Goal: Task Accomplishment & Management: Complete application form

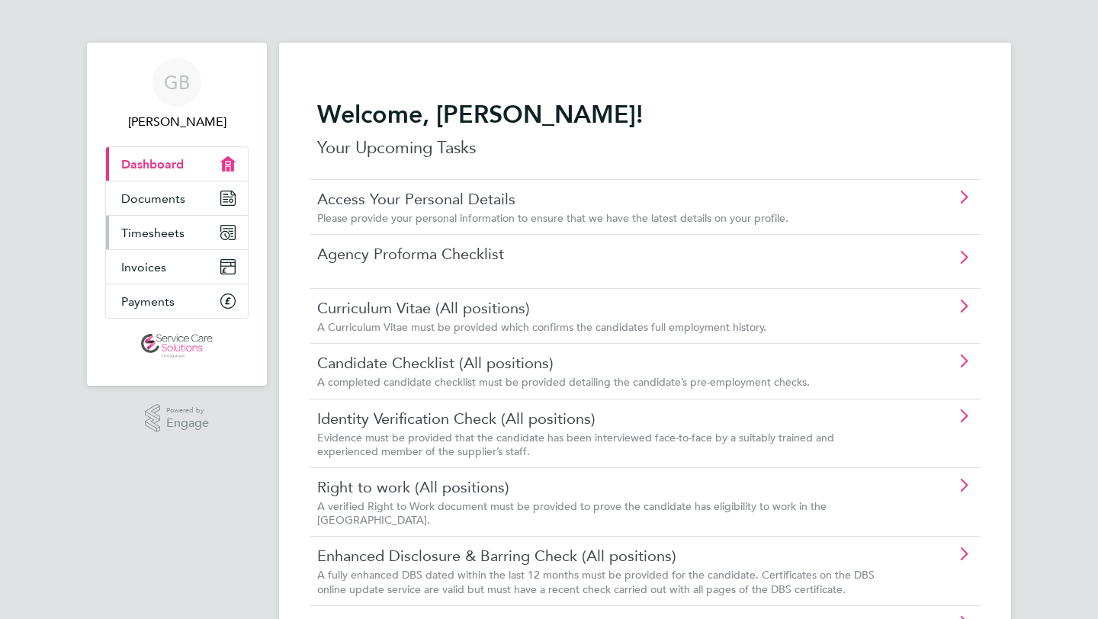
click at [164, 224] on link "Timesheets" at bounding box center [177, 233] width 142 height 34
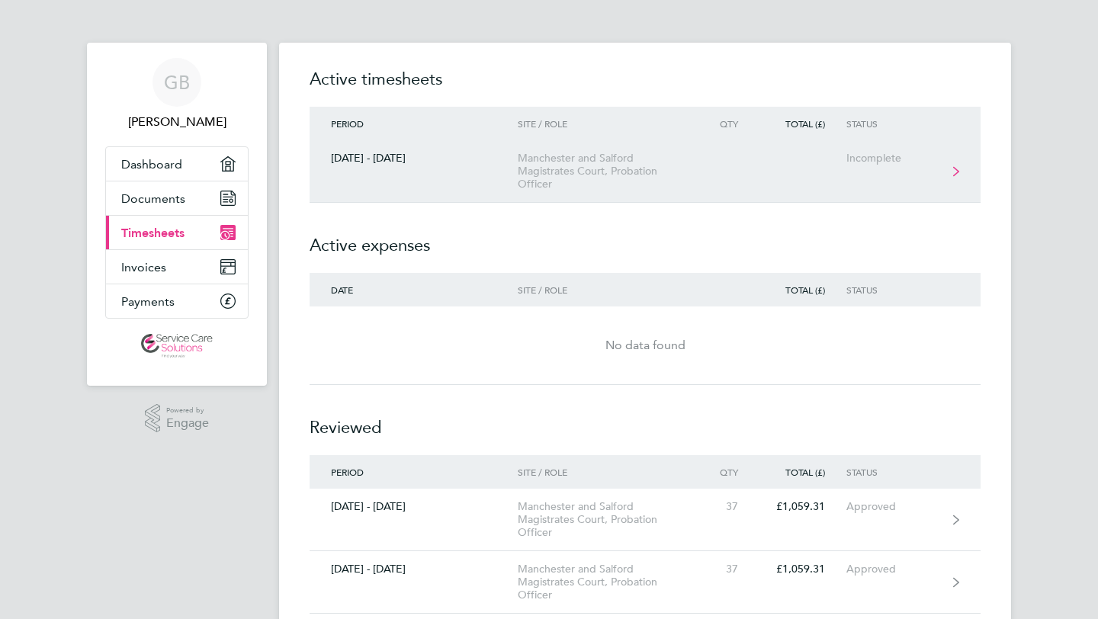
click at [951, 165] on link "[DATE] - [DATE] [GEOGRAPHIC_DATA] and Salford Magistrates Court, Probation Offi…" at bounding box center [644, 171] width 671 height 63
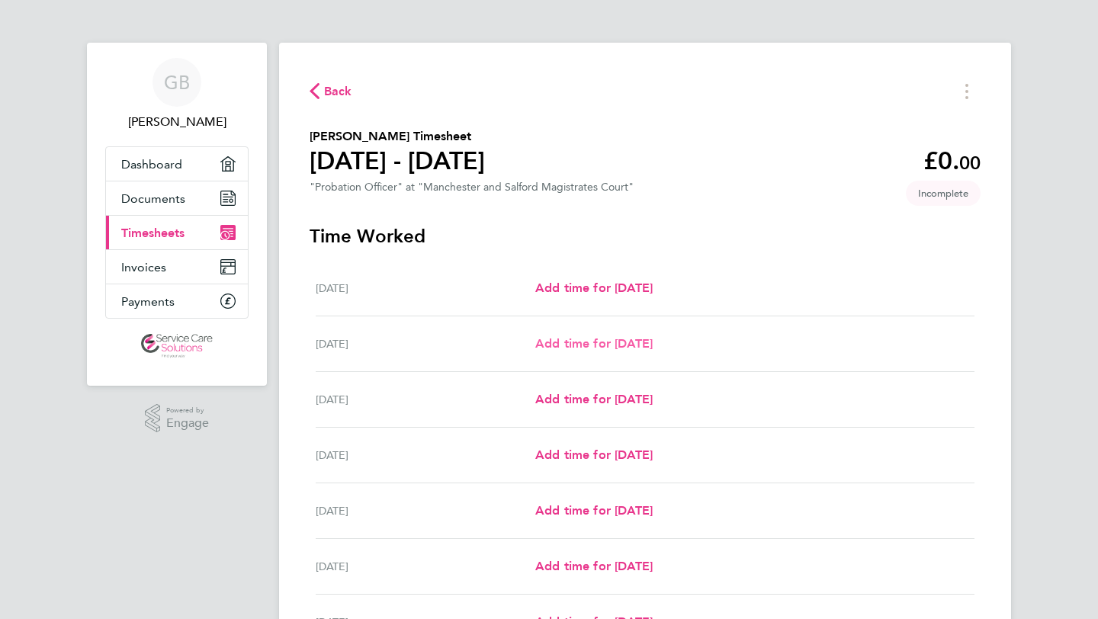
click at [645, 340] on span "Add time for [DATE]" at bounding box center [593, 343] width 117 height 14
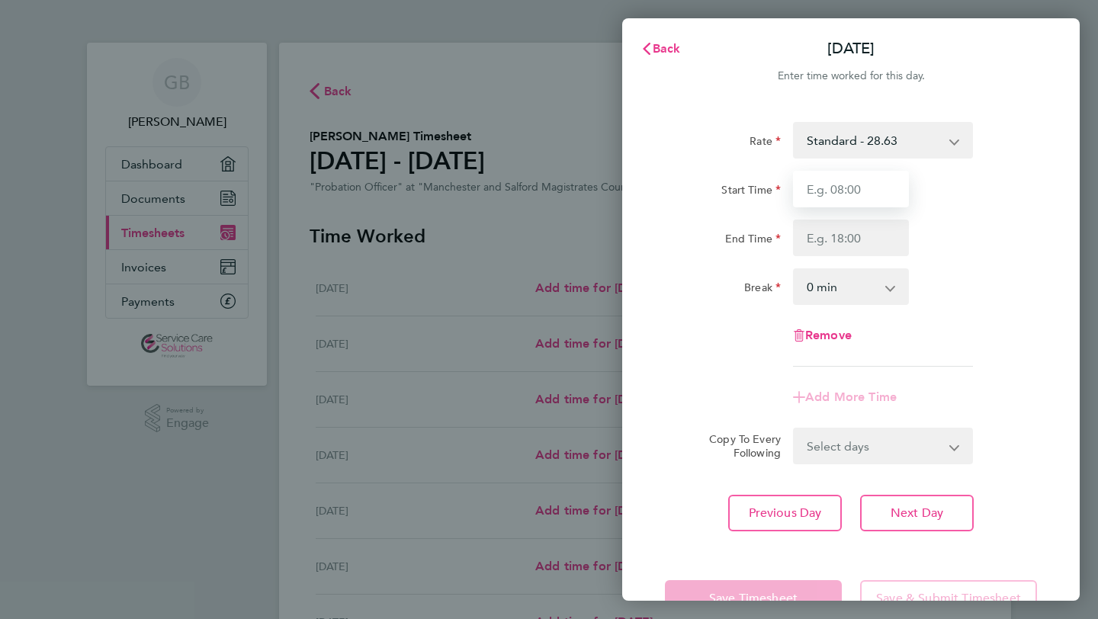
click at [851, 184] on input "Start Time" at bounding box center [851, 189] width 116 height 37
type input "08:00"
click at [840, 243] on input "End Time" at bounding box center [851, 238] width 116 height 37
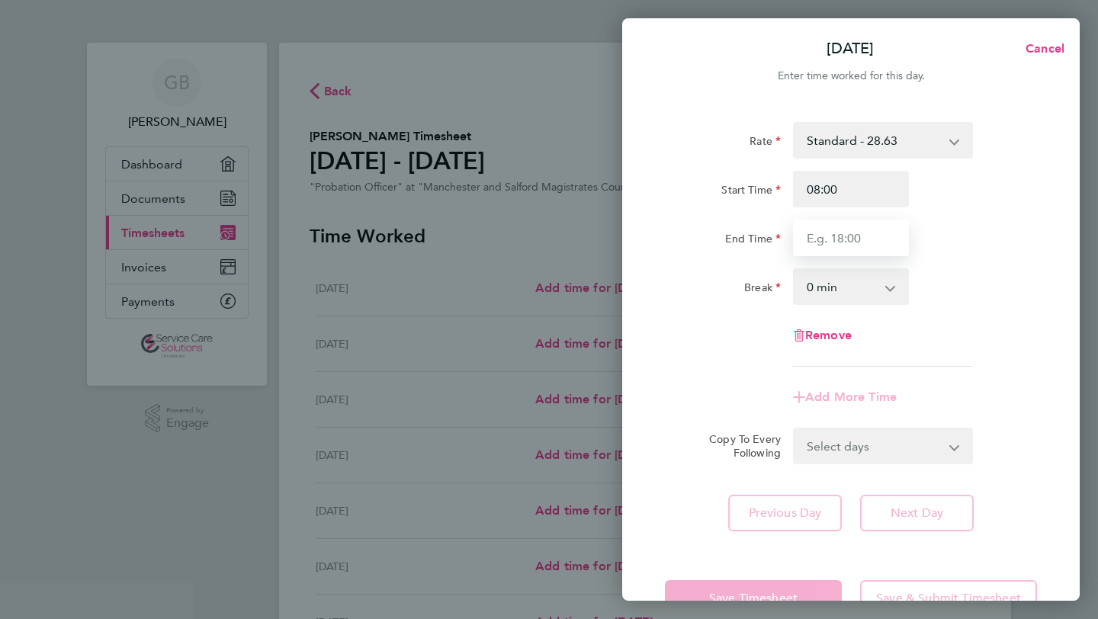
type input "17:45"
click at [830, 283] on select "0 min 15 min 30 min 45 min 60 min 75 min 90 min" at bounding box center [841, 287] width 95 height 34
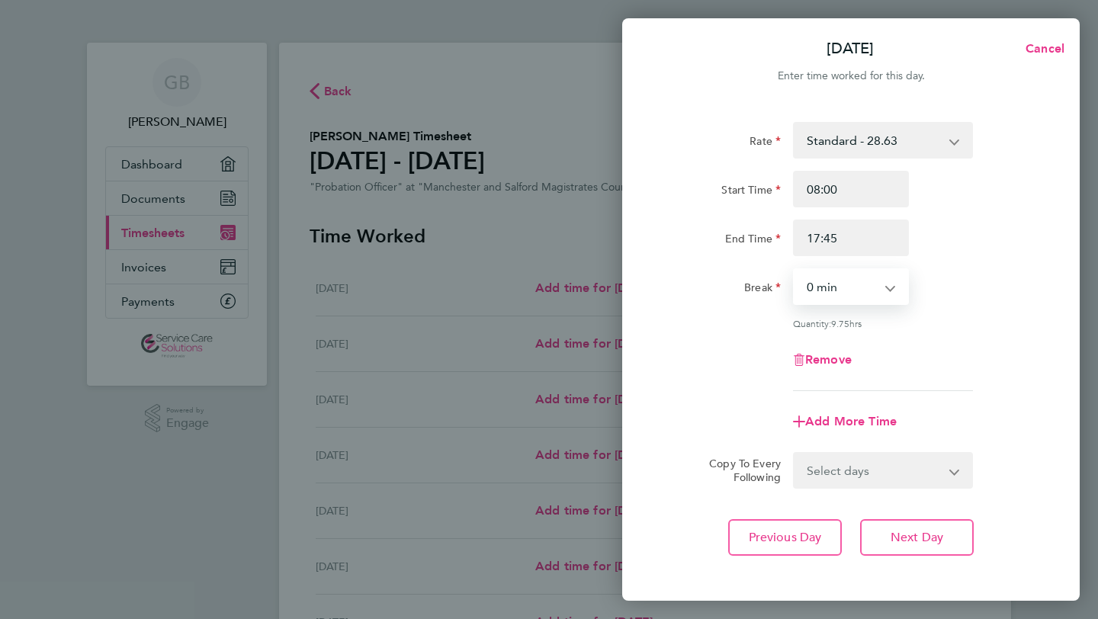
select select "30"
click at [794, 270] on select "0 min 15 min 30 min 45 min 60 min 75 min 90 min" at bounding box center [841, 287] width 95 height 34
click at [925, 537] on span "Next Day" at bounding box center [916, 537] width 53 height 15
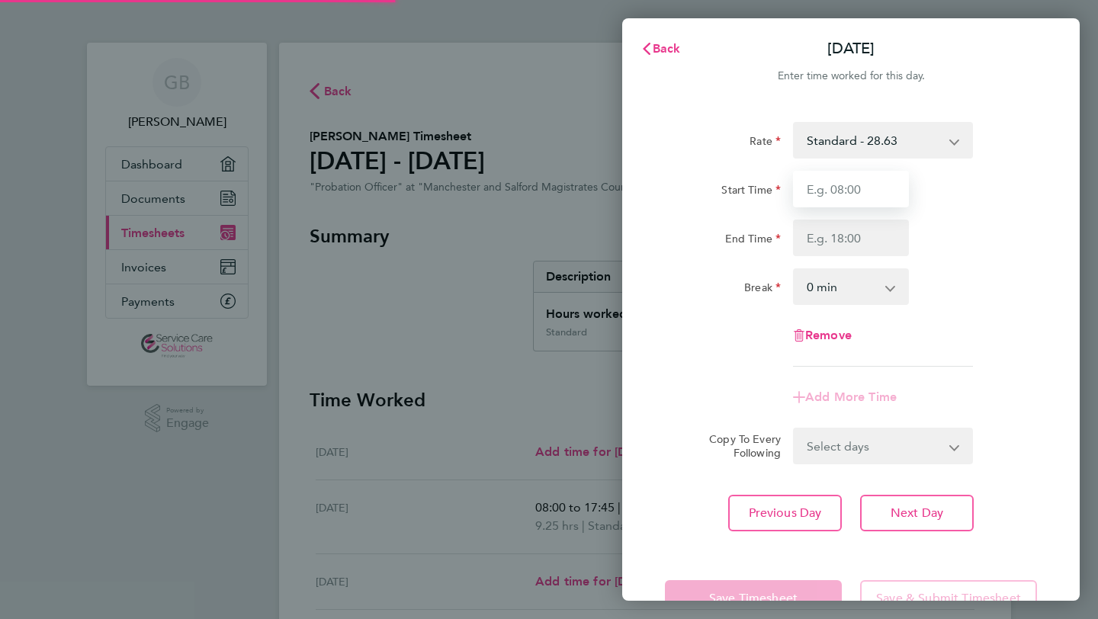
click at [811, 188] on input "Start Time" at bounding box center [851, 189] width 116 height 37
type input "08:00"
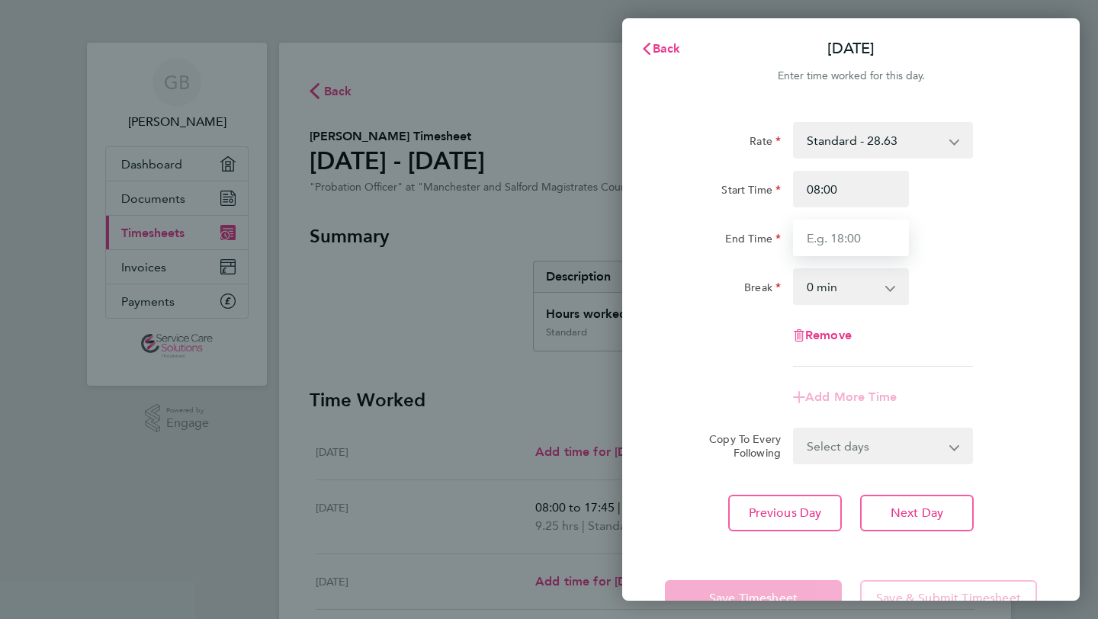
click at [846, 231] on input "End Time" at bounding box center [851, 238] width 116 height 37
type input "17:45"
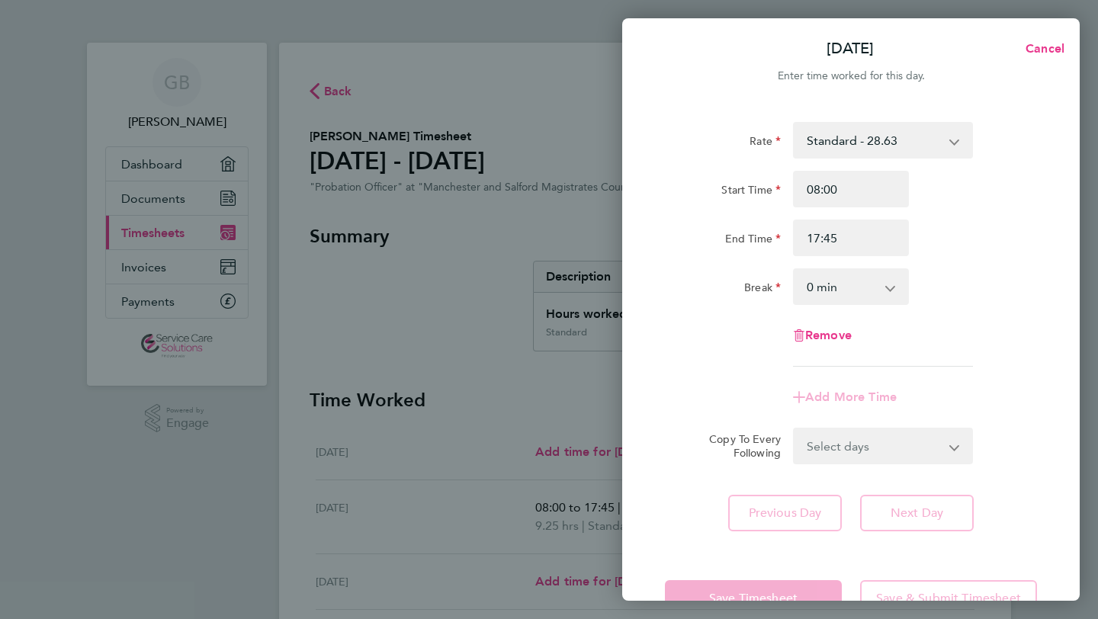
click at [842, 281] on select "0 min 15 min 30 min 45 min 60 min 75 min 90 min" at bounding box center [841, 287] width 95 height 34
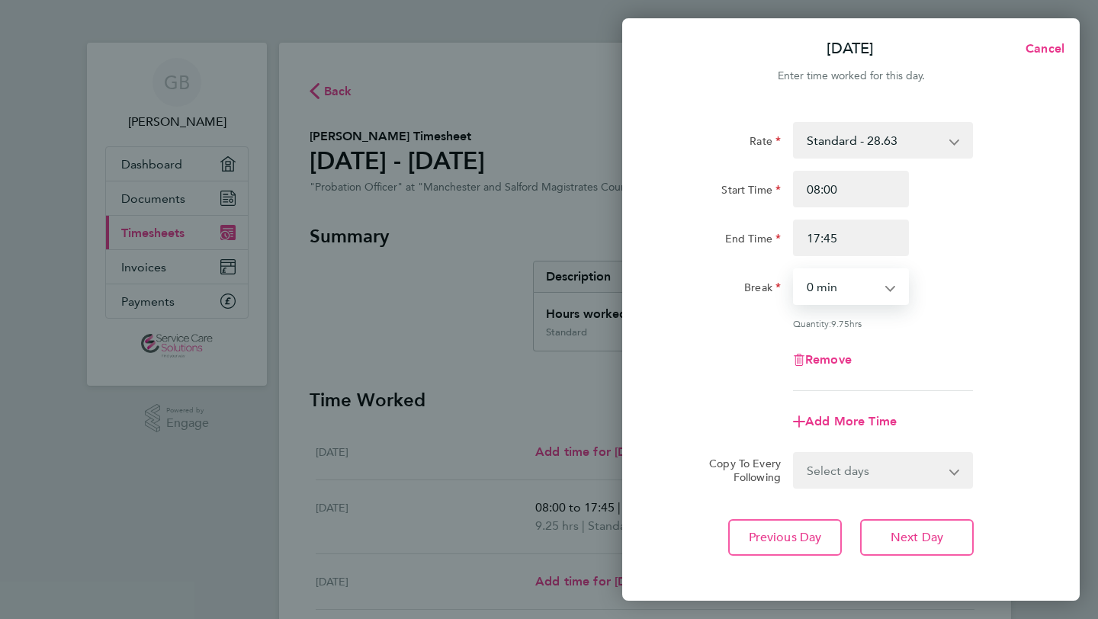
select select "30"
click at [794, 270] on select "0 min 15 min 30 min 45 min 60 min 75 min 90 min" at bounding box center [841, 287] width 95 height 34
click at [930, 527] on button "Next Day" at bounding box center [917, 537] width 114 height 37
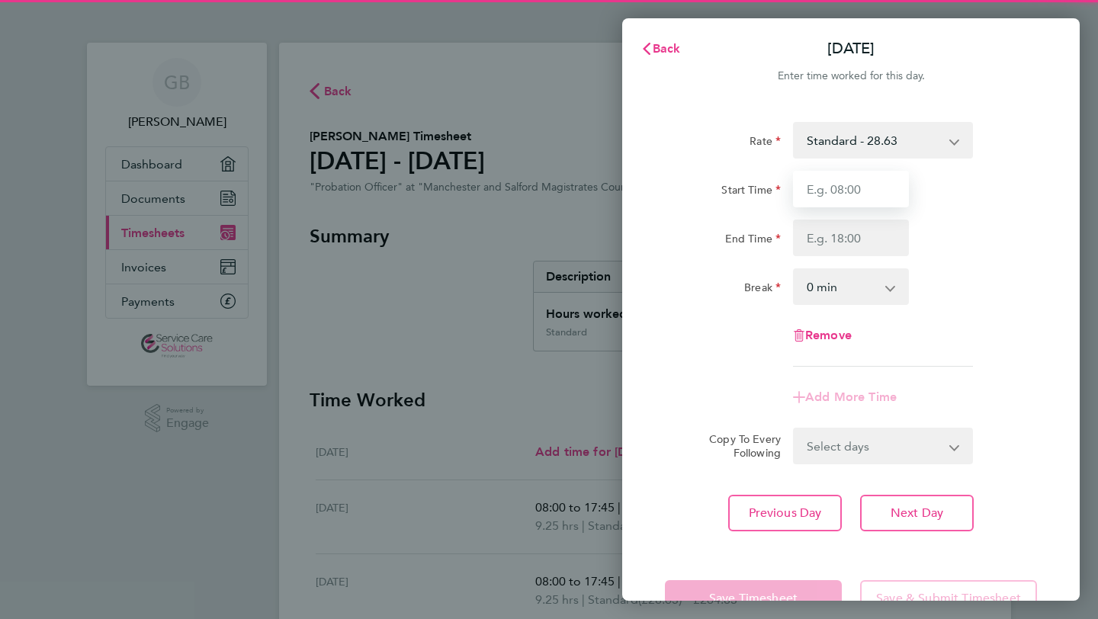
click at [834, 187] on input "Start Time" at bounding box center [851, 189] width 116 height 37
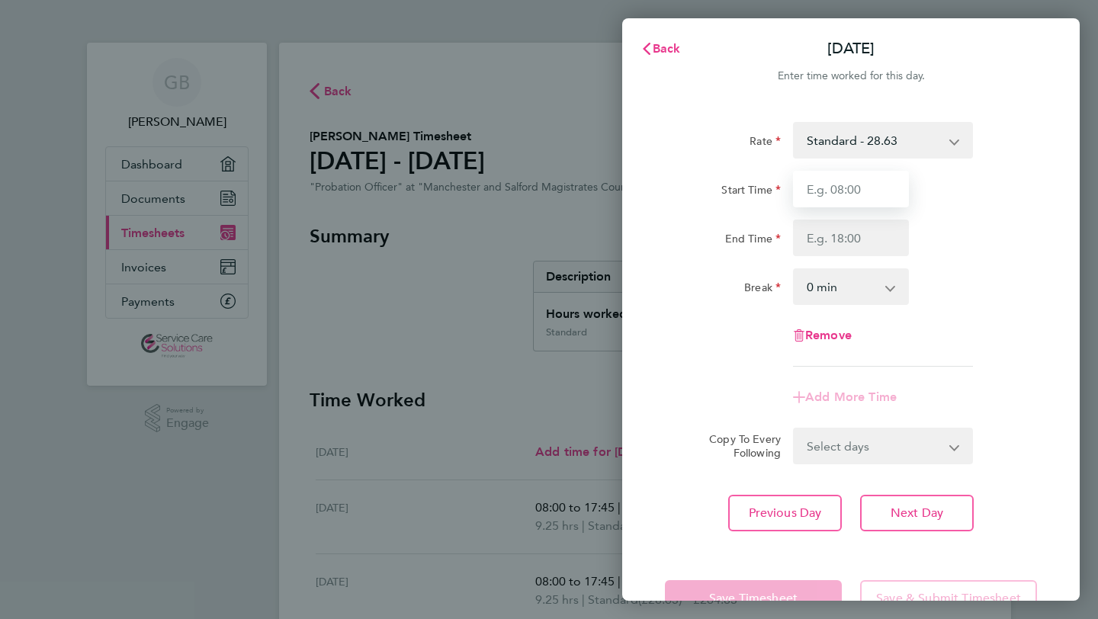
type input "08:00"
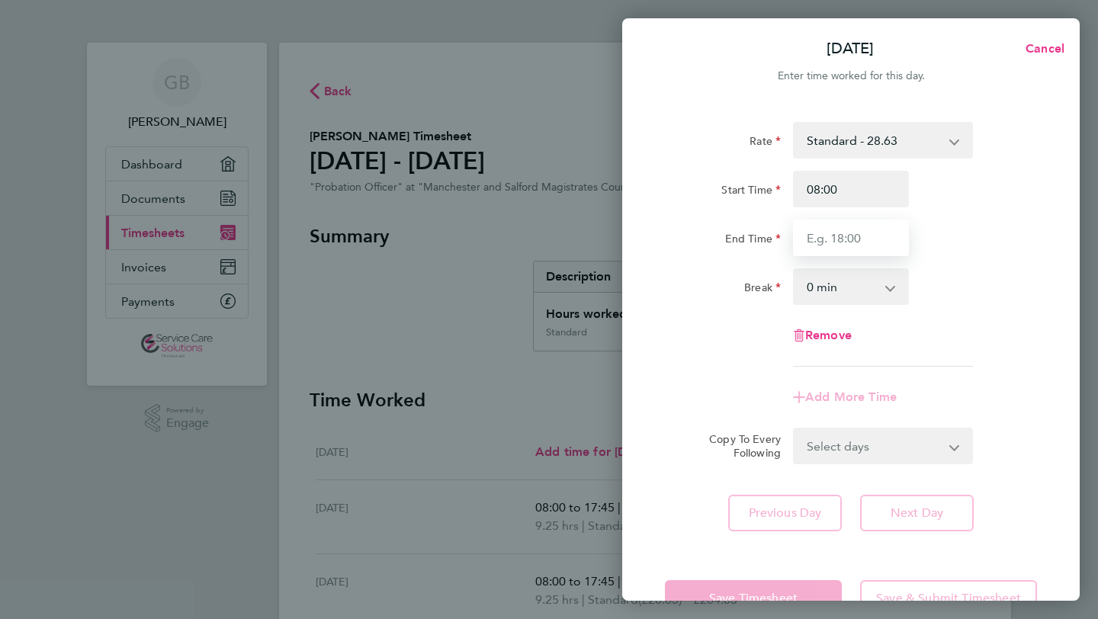
click at [841, 234] on input "End Time" at bounding box center [851, 238] width 116 height 37
type input "17:45"
click at [845, 289] on select "0 min 15 min 30 min 45 min 60 min 75 min 90 min" at bounding box center [841, 287] width 95 height 34
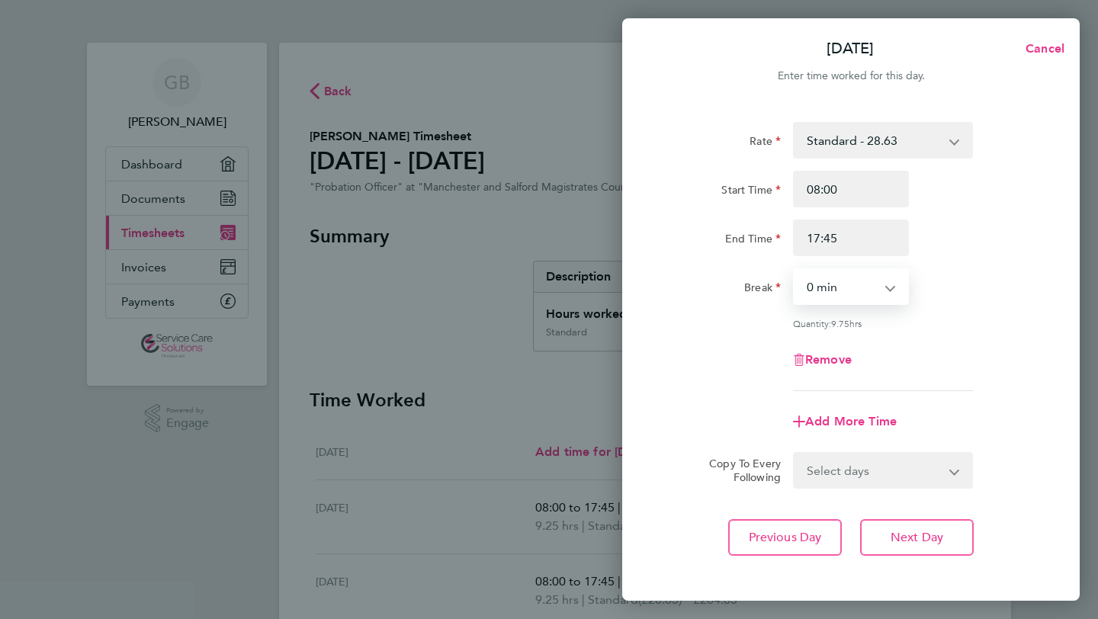
select select "30"
click at [794, 270] on select "0 min 15 min 30 min 45 min 60 min 75 min 90 min" at bounding box center [841, 287] width 95 height 34
click at [915, 537] on span "Next Day" at bounding box center [916, 537] width 53 height 15
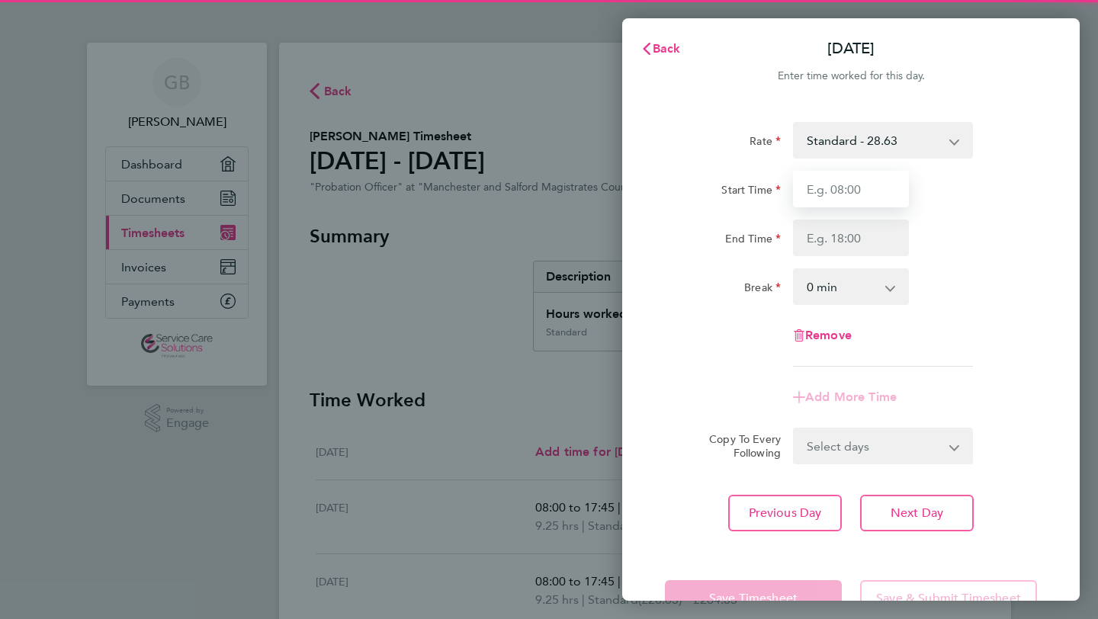
click at [837, 195] on input "Start Time" at bounding box center [851, 189] width 116 height 37
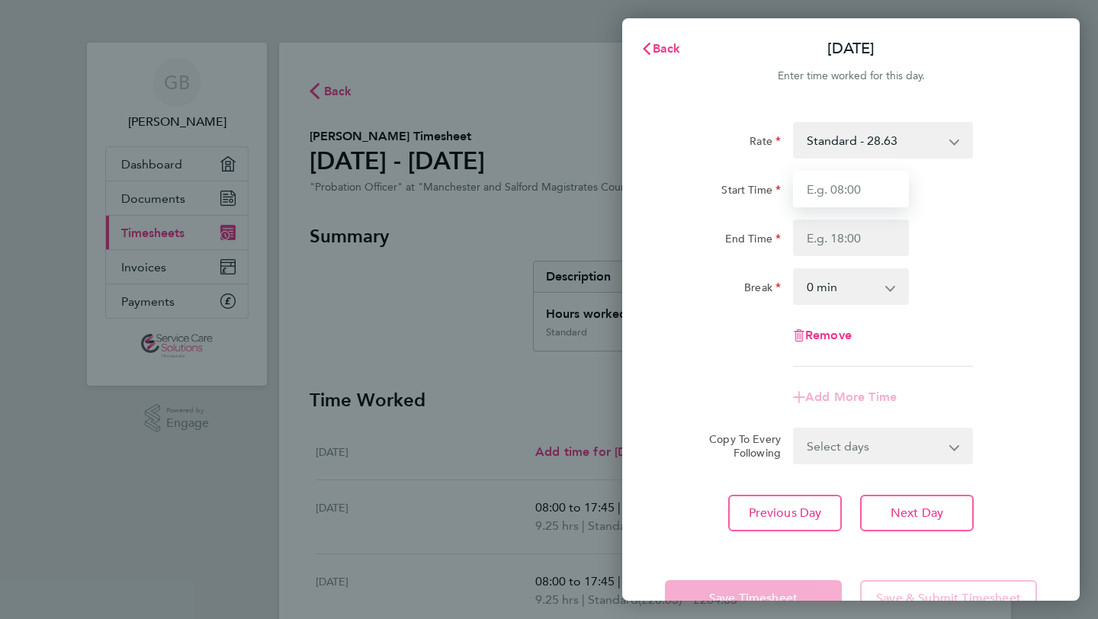
type input "08:00"
click at [832, 237] on input "End Time" at bounding box center [851, 238] width 116 height 37
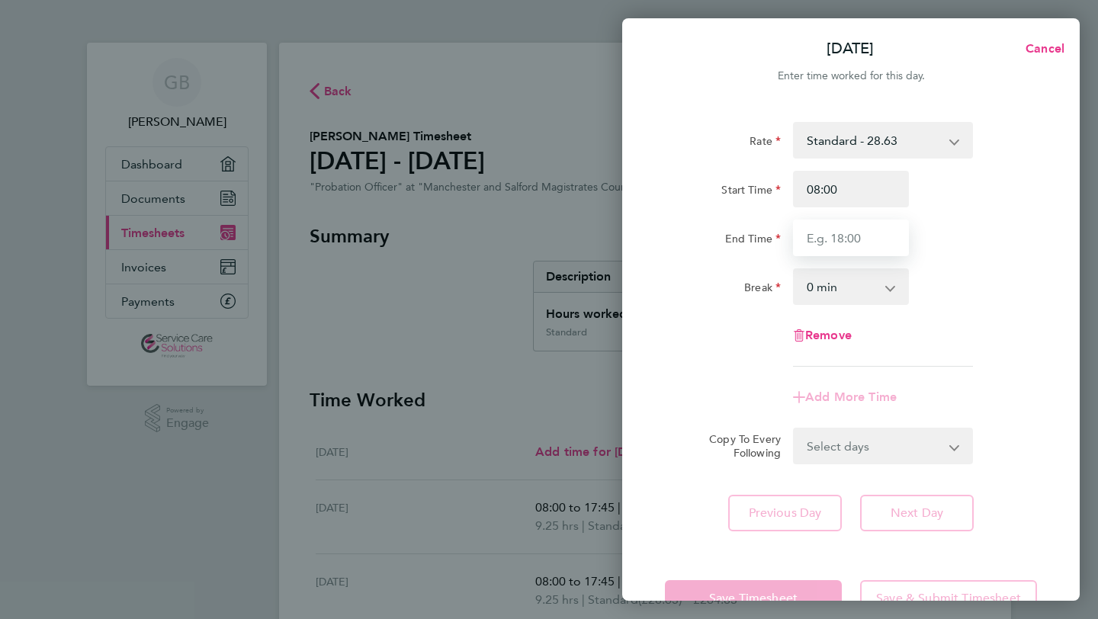
type input "17:45"
click at [837, 284] on select "0 min 15 min 30 min 45 min 60 min 75 min 90 min" at bounding box center [841, 287] width 95 height 34
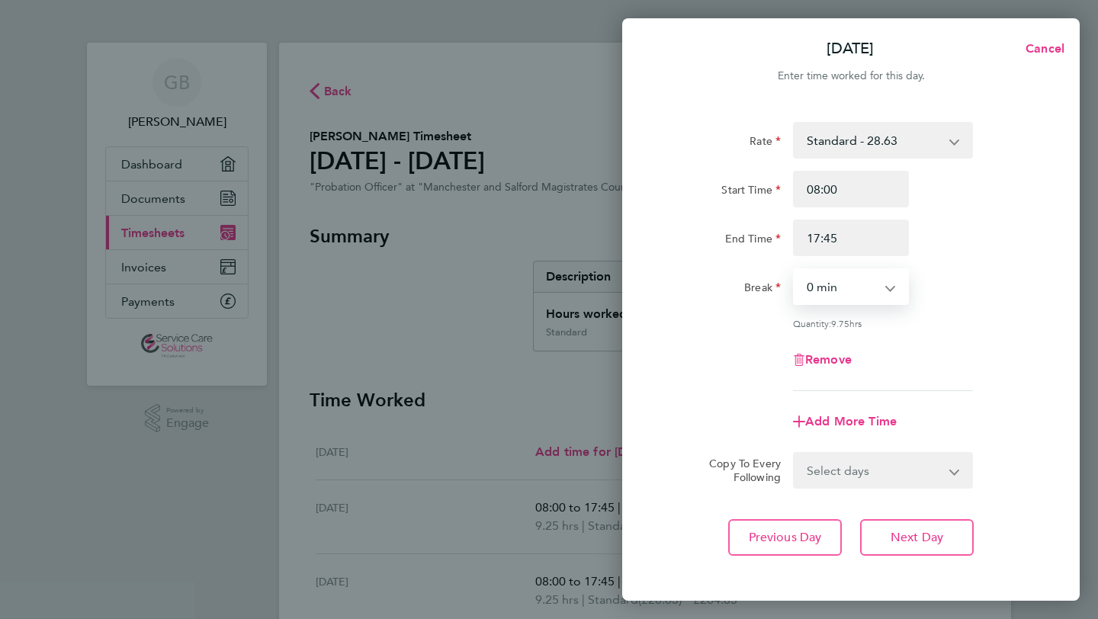
select select "30"
click at [794, 270] on select "0 min 15 min 30 min 45 min 60 min 75 min 90 min" at bounding box center [841, 287] width 95 height 34
click at [1022, 519] on div "Previous Day Next Day" at bounding box center [851, 537] width 372 height 37
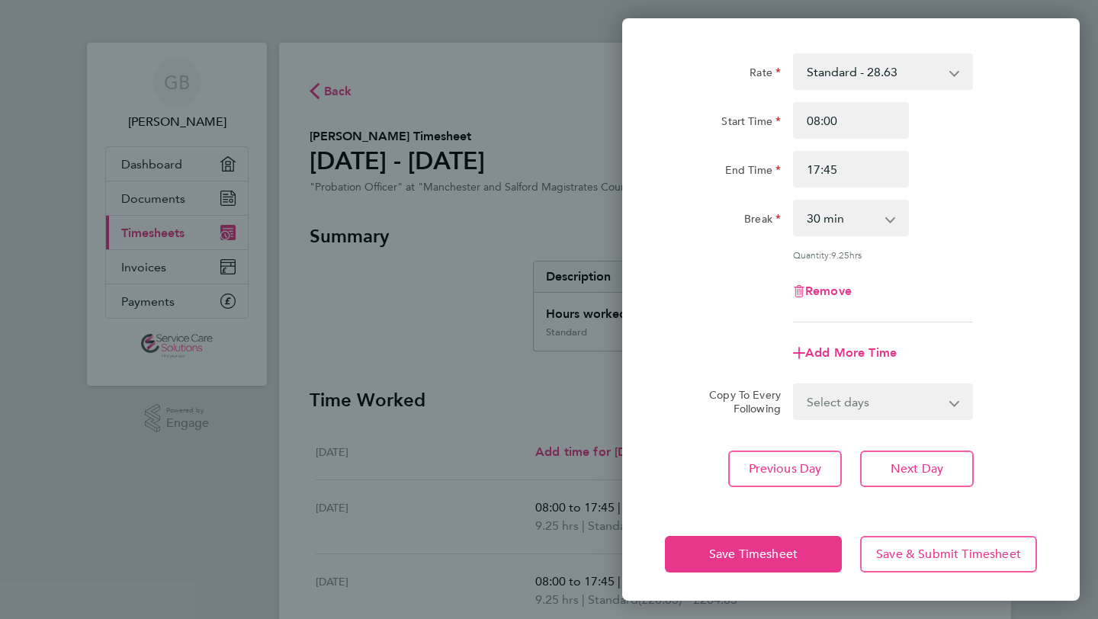
scroll to position [69, 0]
click at [725, 546] on span "Save Timesheet" at bounding box center [753, 553] width 88 height 15
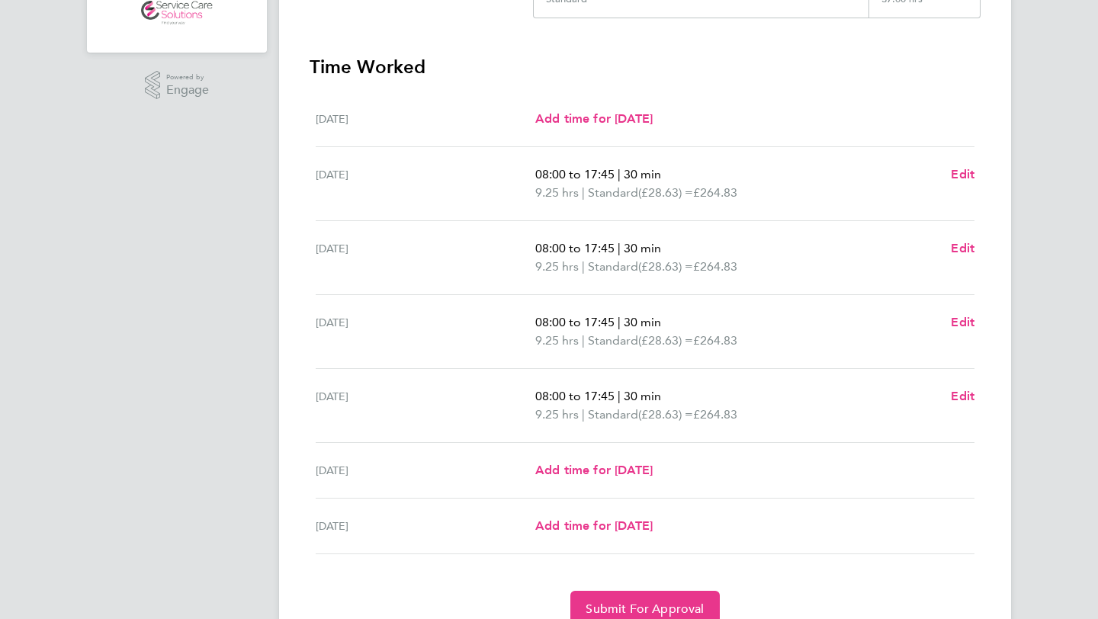
scroll to position [403, 0]
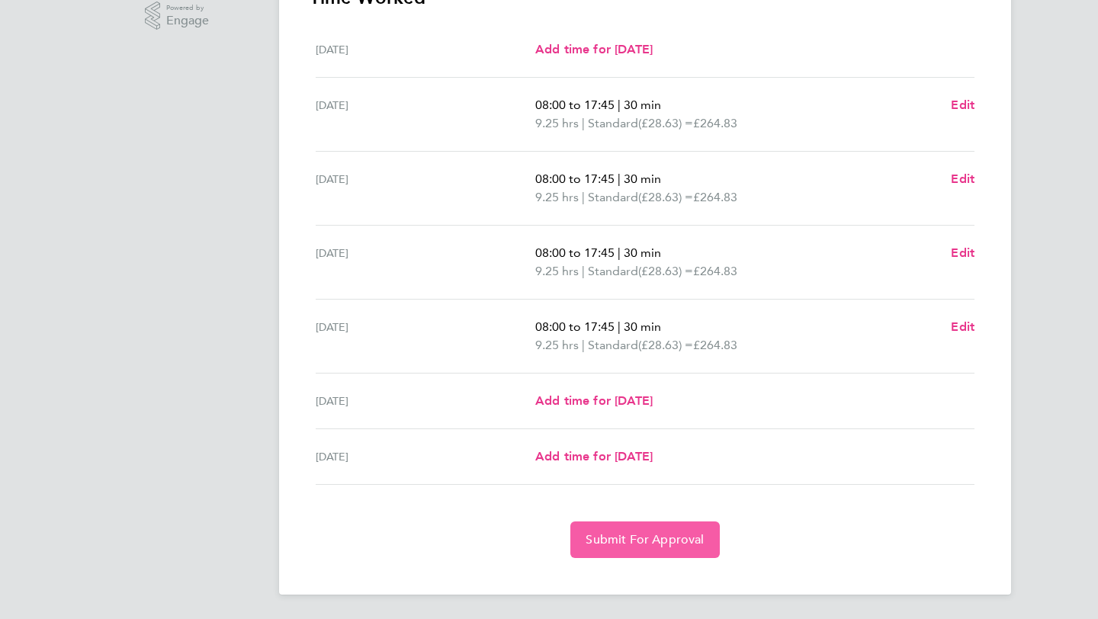
click at [671, 538] on span "Submit For Approval" at bounding box center [644, 539] width 118 height 15
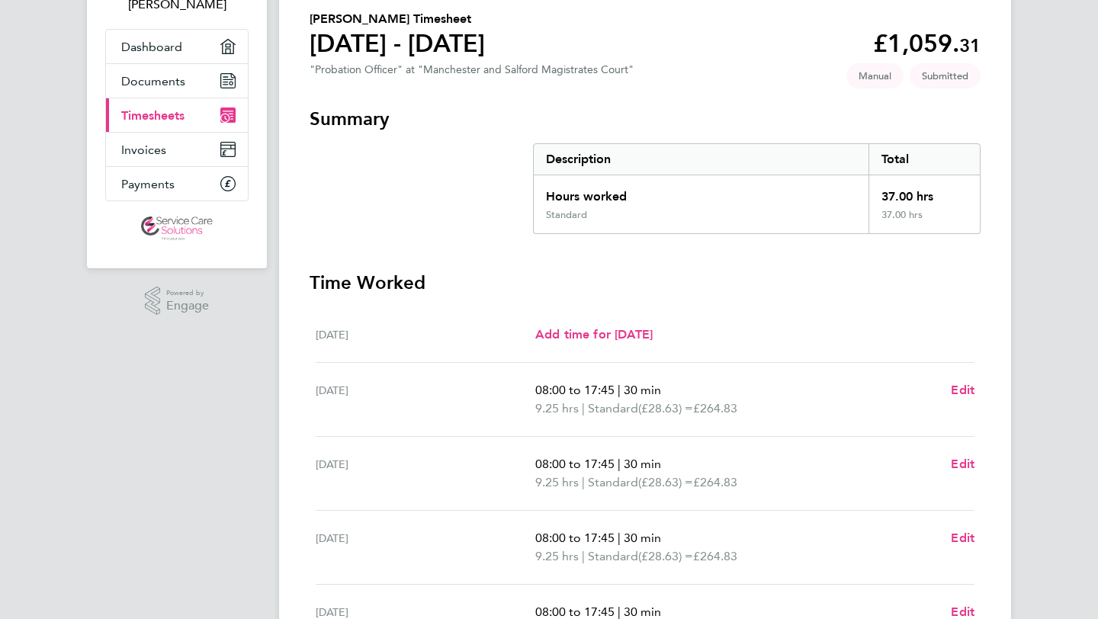
scroll to position [0, 0]
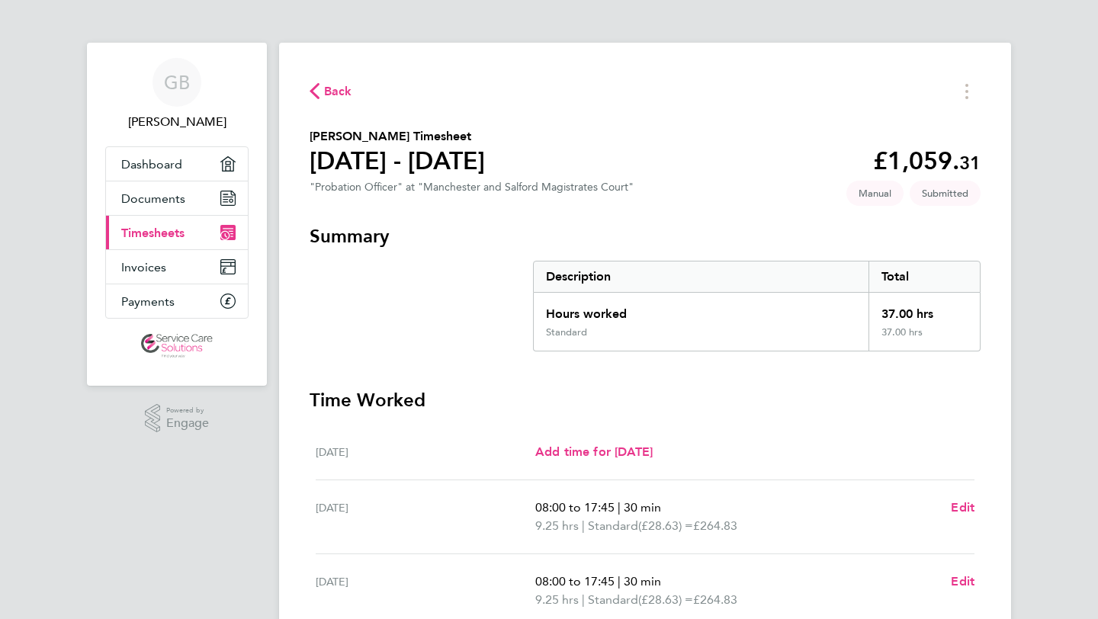
click at [330, 95] on span "Back" at bounding box center [338, 91] width 28 height 18
